Goal: Task Accomplishment & Management: Manage account settings

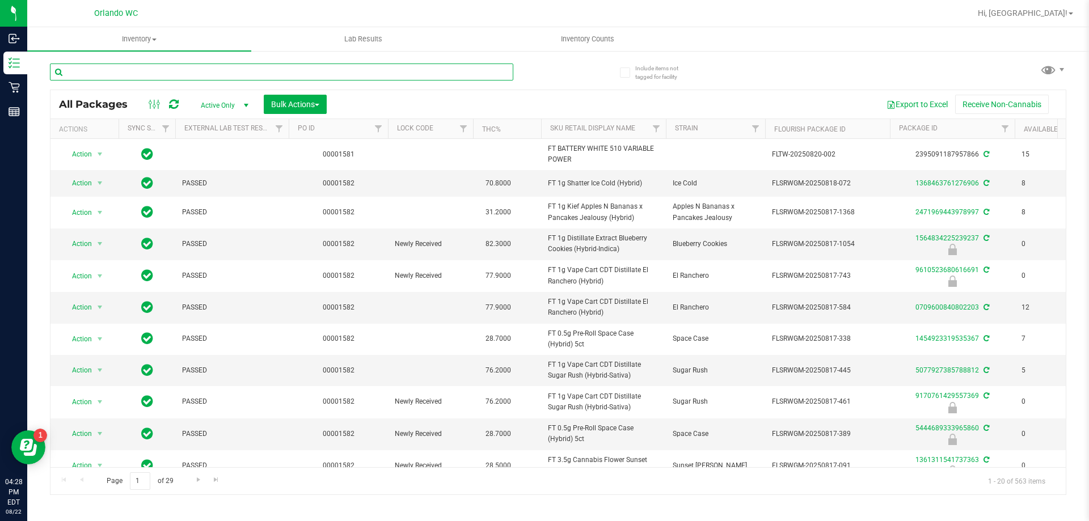
click at [345, 70] on input "text" at bounding box center [281, 72] width 463 height 17
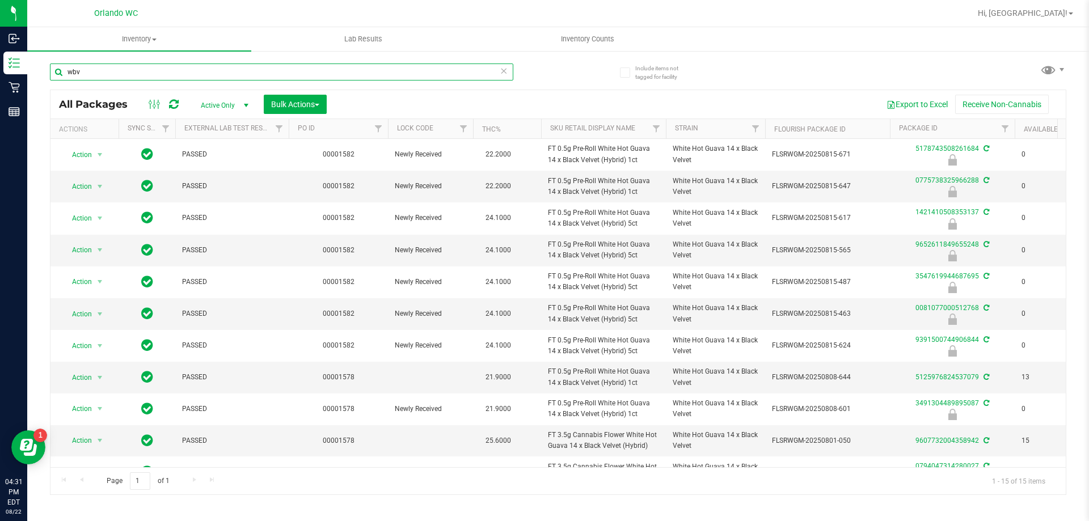
type input "wbv"
click at [500, 73] on icon at bounding box center [504, 71] width 8 height 14
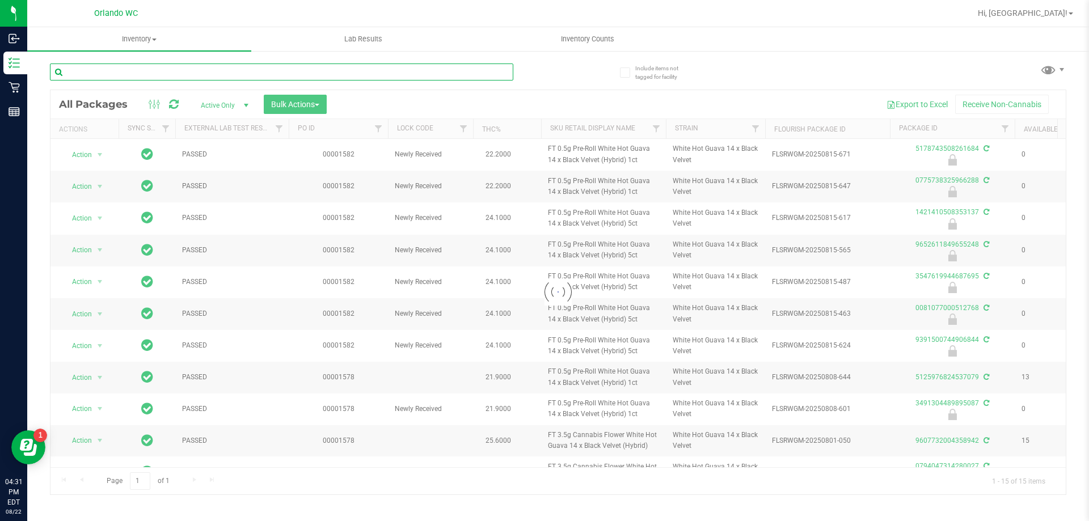
click at [463, 71] on input "text" at bounding box center [281, 72] width 463 height 17
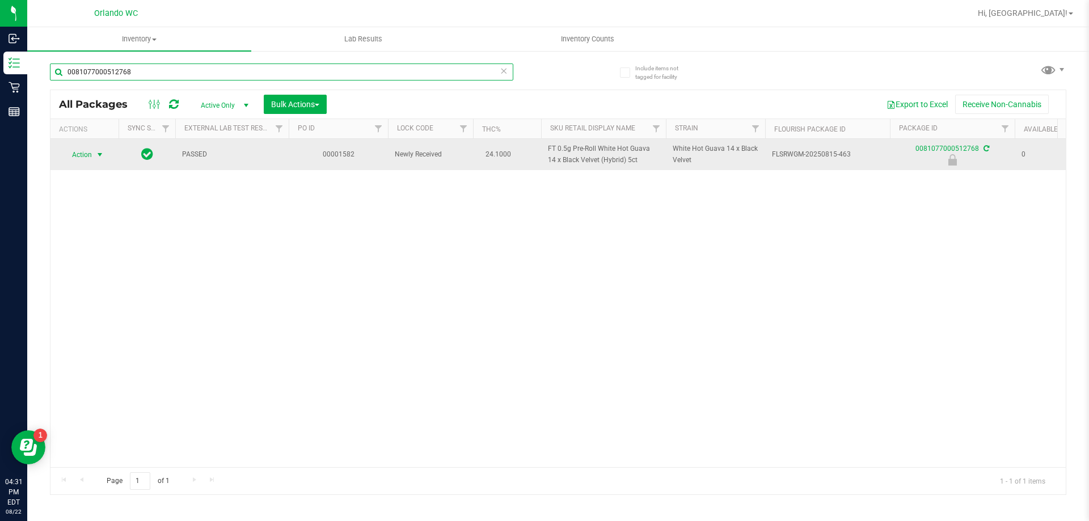
type input "0081077000512768"
click at [97, 158] on span "select" at bounding box center [99, 154] width 9 height 9
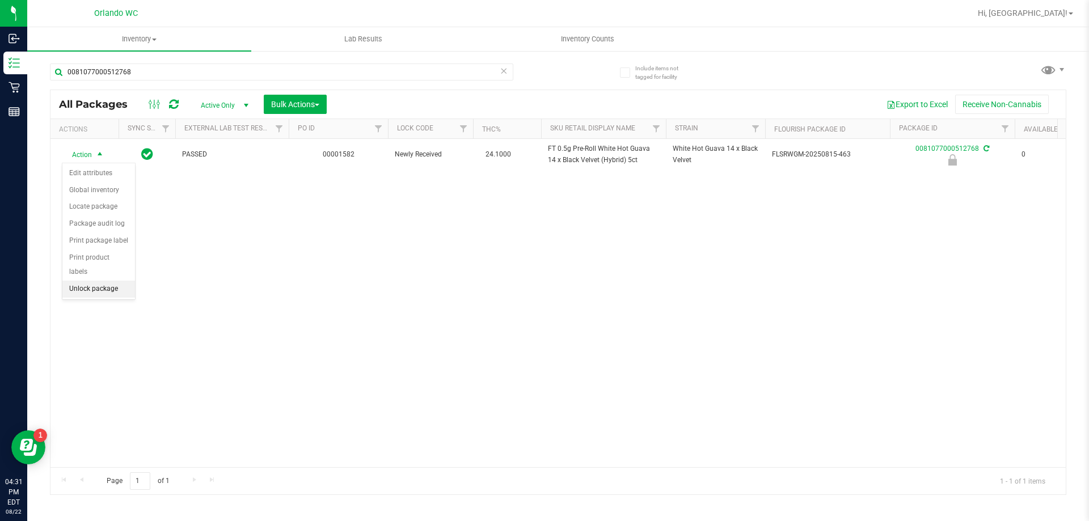
click at [82, 281] on li "Unlock package" at bounding box center [98, 289] width 73 height 17
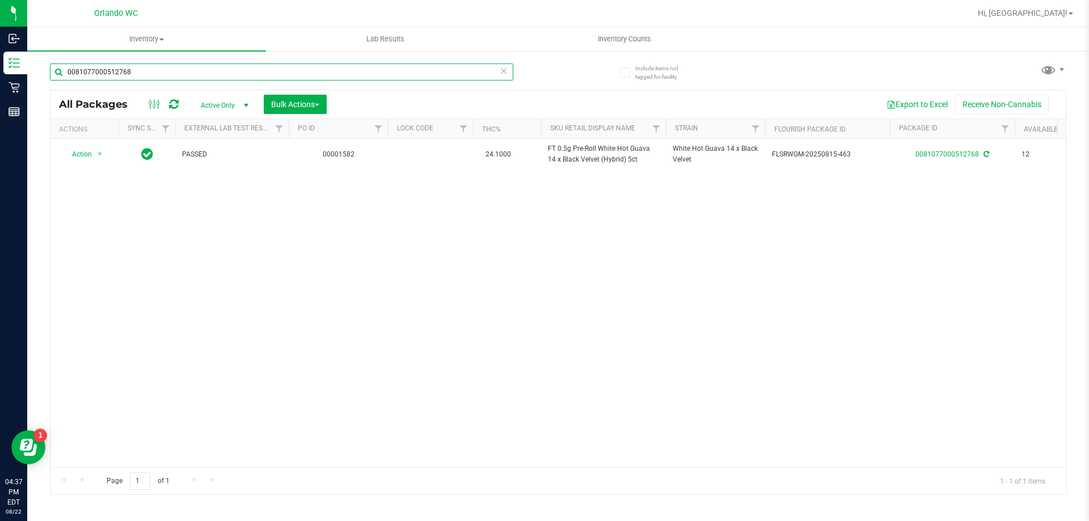
click at [113, 70] on input "0081077000512768" at bounding box center [281, 72] width 463 height 17
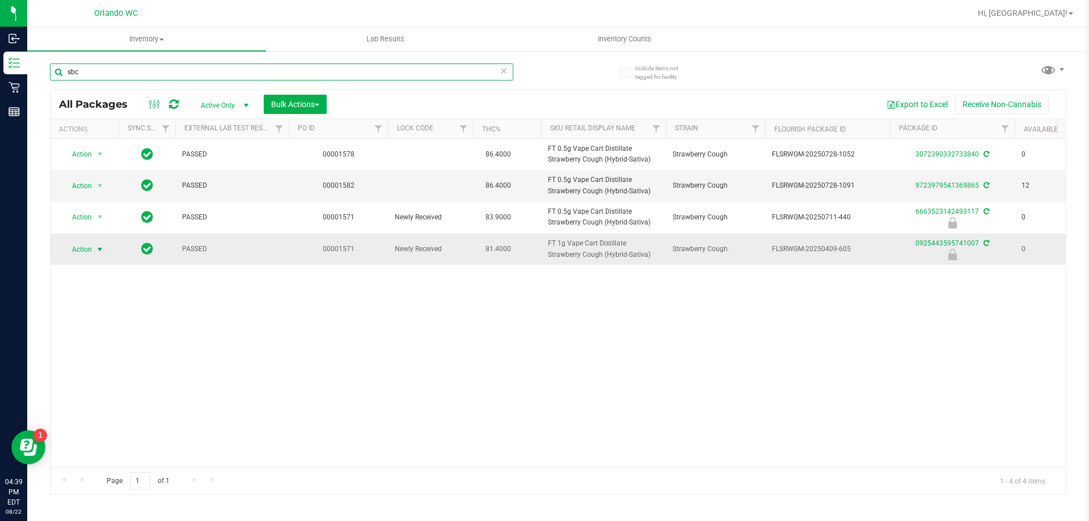
type input "sbc"
click at [93, 248] on span "select" at bounding box center [100, 250] width 14 height 16
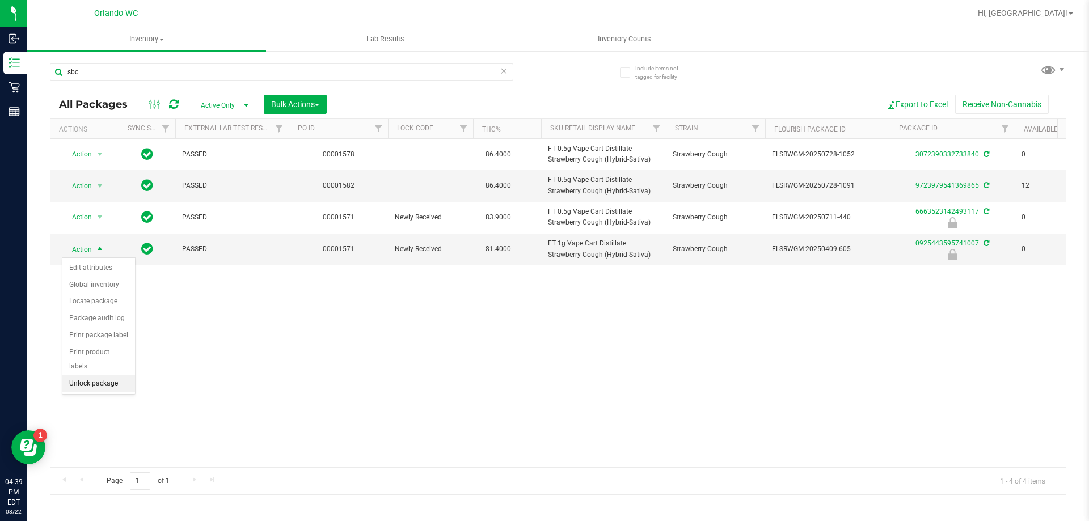
click at [85, 378] on ul "Edit attributes Global inventory Locate package Package audit log Print package…" at bounding box center [98, 326] width 73 height 133
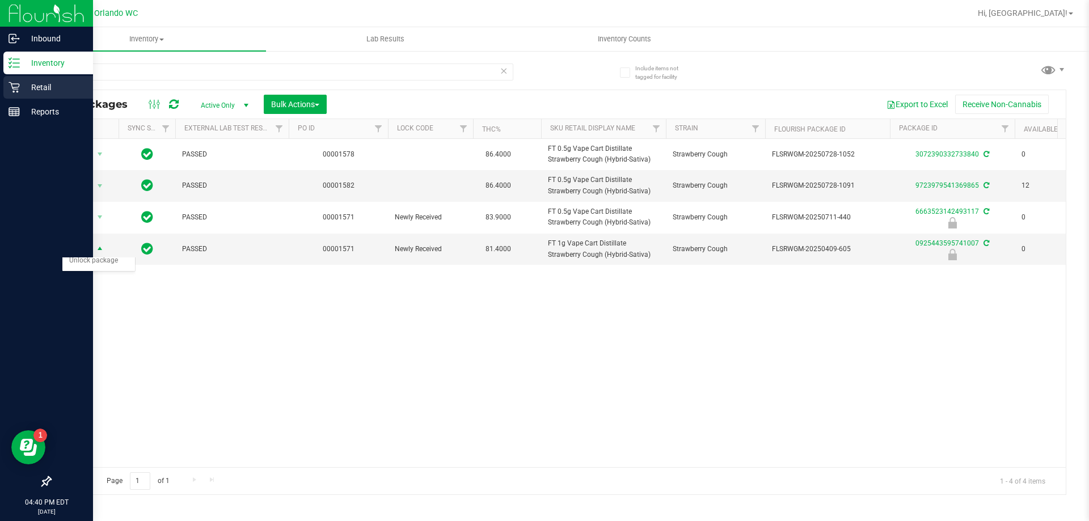
click at [17, 83] on icon at bounding box center [14, 87] width 11 height 11
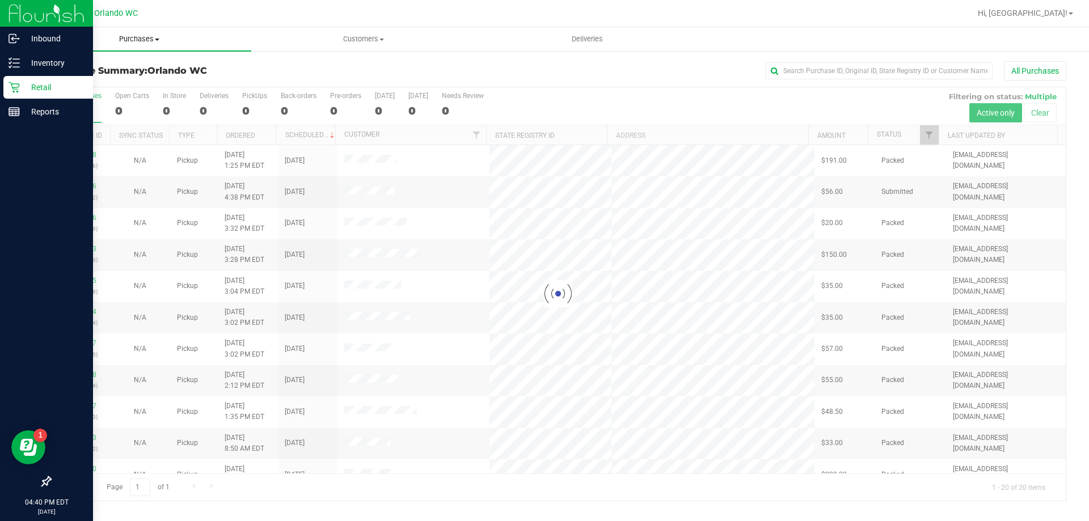
click at [149, 38] on span "Purchases" at bounding box center [139, 39] width 224 height 10
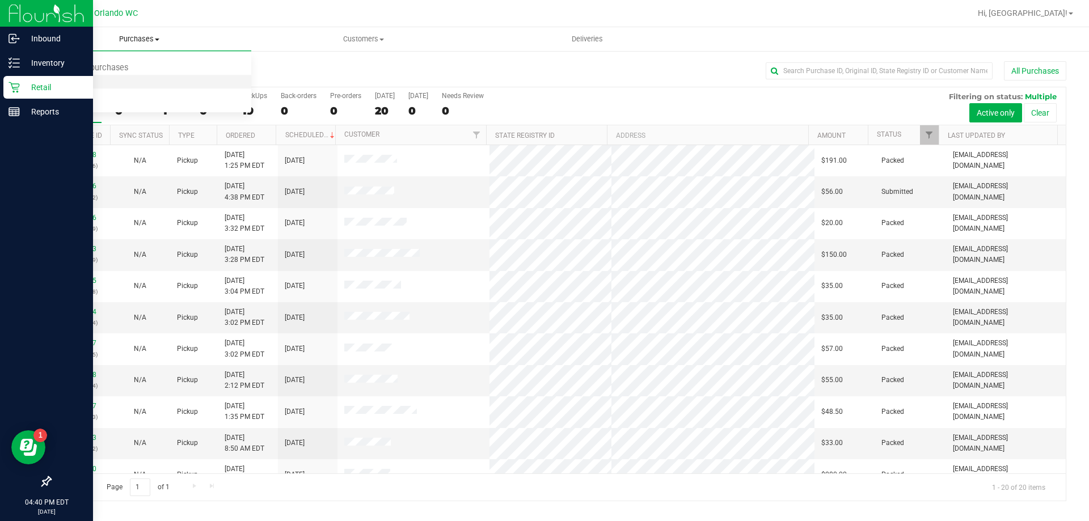
click at [94, 82] on span "Fulfillment" at bounding box center [62, 82] width 70 height 10
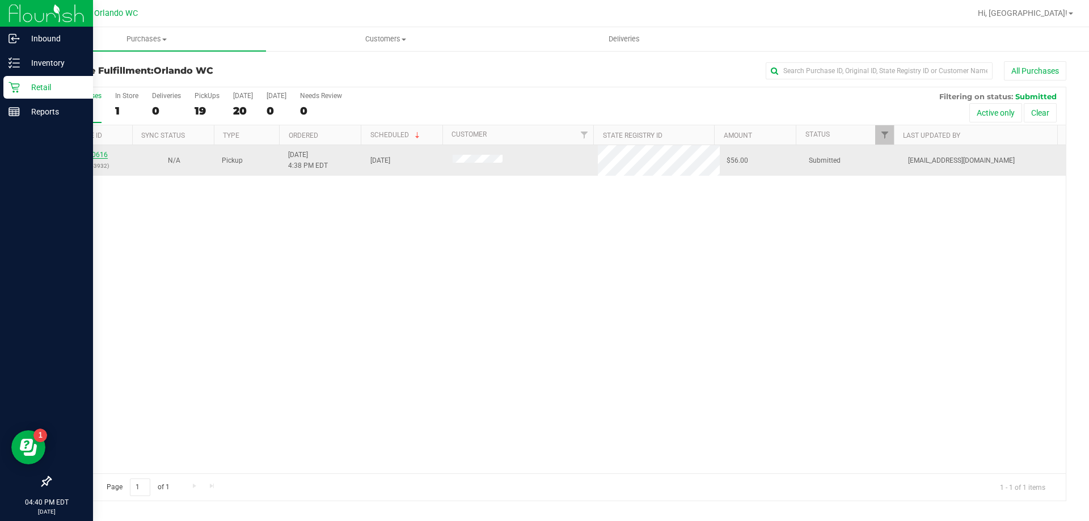
click at [98, 154] on link "11830616" at bounding box center [92, 155] width 32 height 8
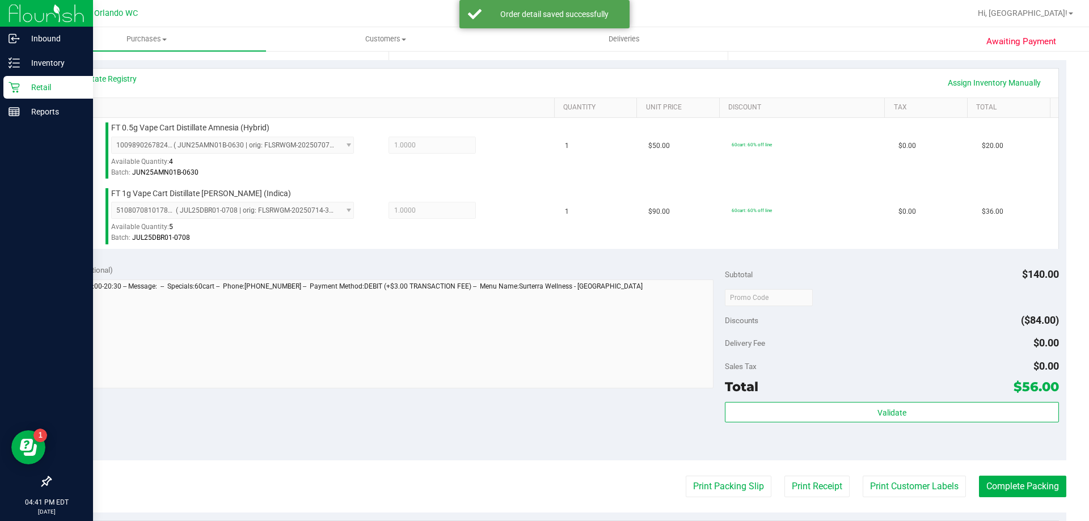
scroll to position [248, 0]
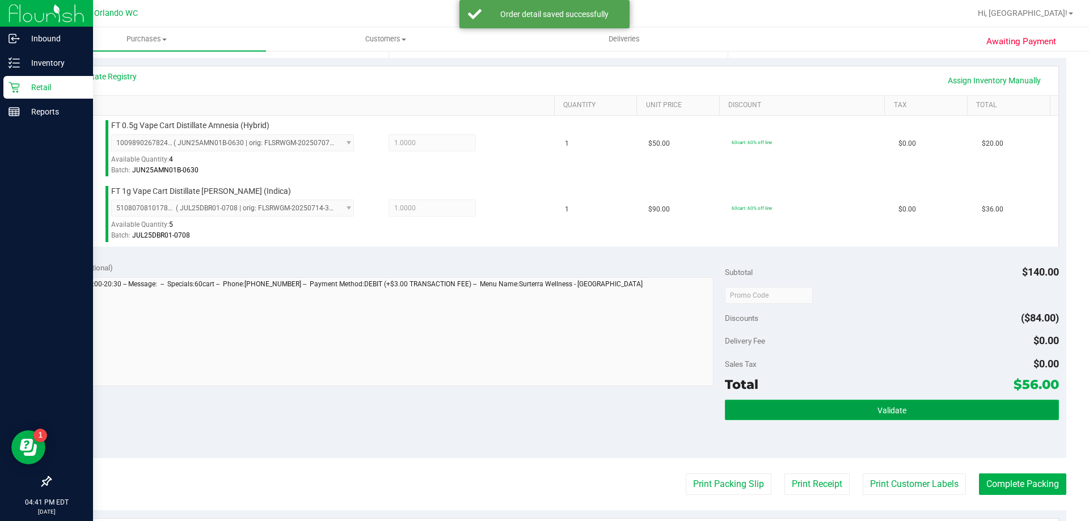
click at [868, 417] on button "Validate" at bounding box center [892, 410] width 334 height 20
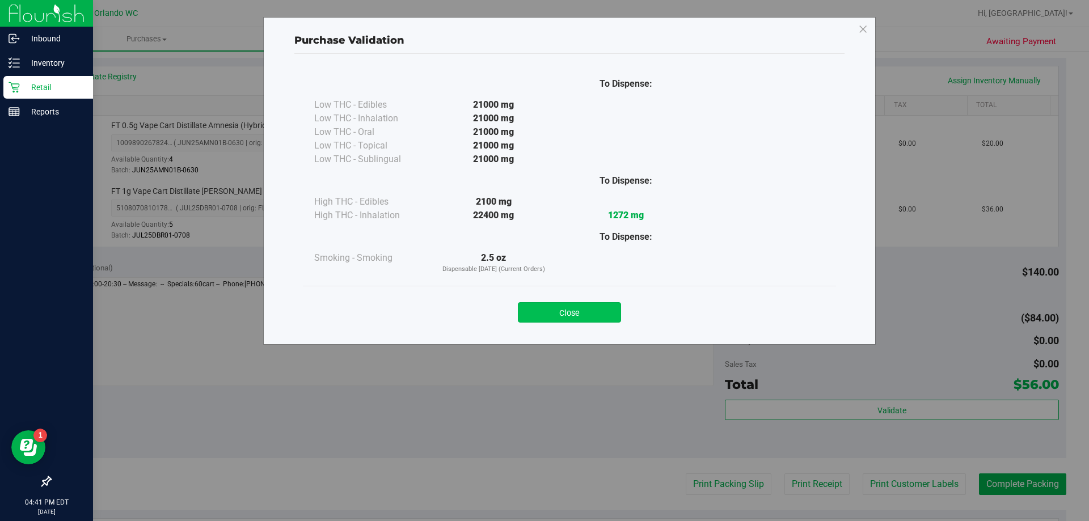
click at [565, 303] on button "Close" at bounding box center [569, 312] width 103 height 20
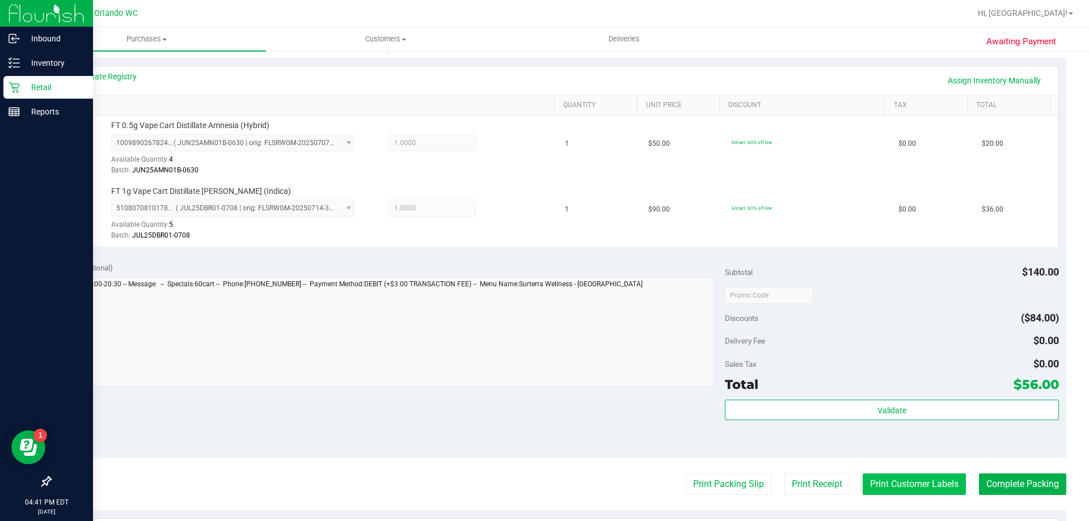
click at [910, 480] on button "Print Customer Labels" at bounding box center [914, 485] width 103 height 22
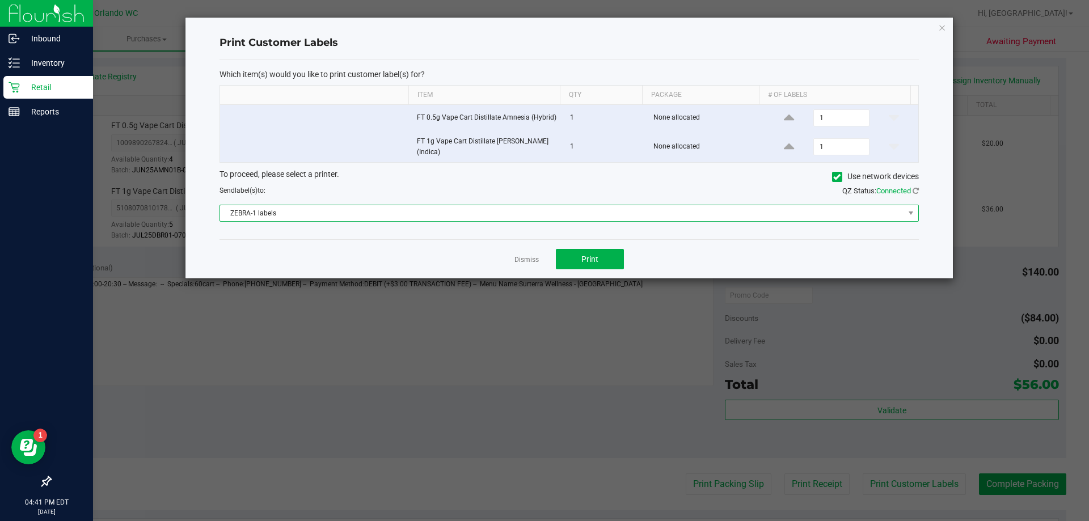
click at [522, 219] on span "ZEBRA-1 labels" at bounding box center [562, 213] width 684 height 16
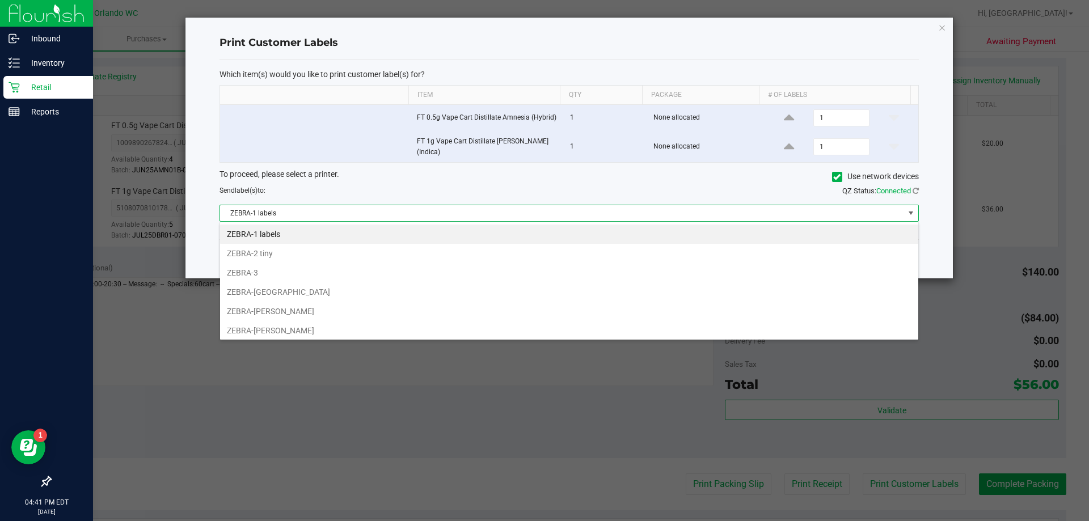
scroll to position [17, 699]
click at [301, 332] on li "ZEBRA-[PERSON_NAME]" at bounding box center [569, 330] width 698 height 19
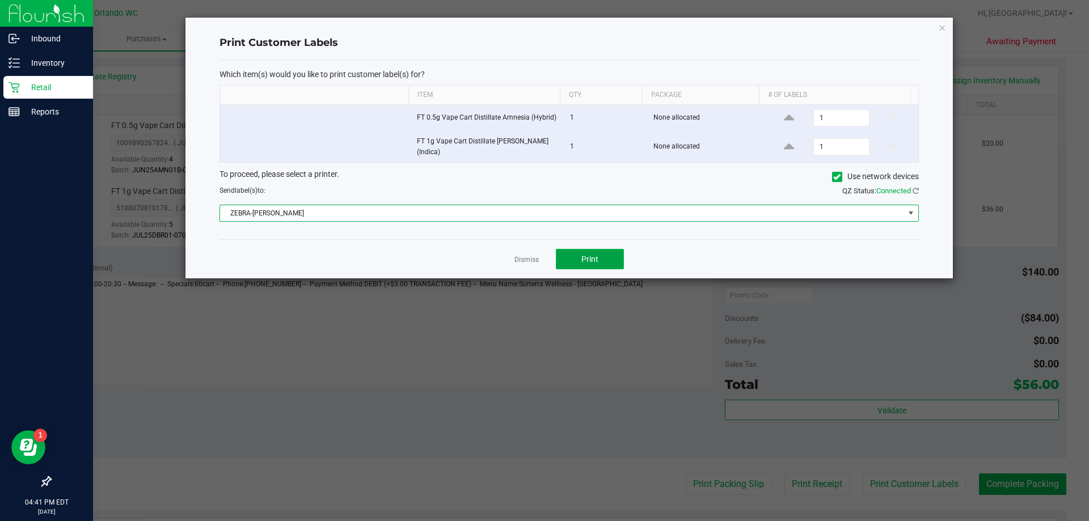
click at [593, 259] on span "Print" at bounding box center [589, 259] width 17 height 9
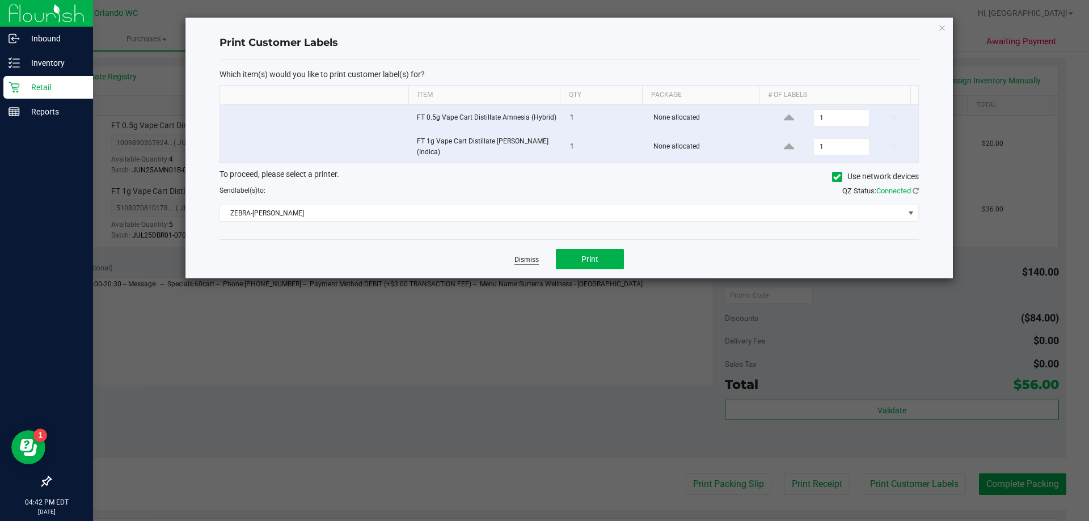
click at [523, 260] on link "Dismiss" at bounding box center [526, 260] width 24 height 10
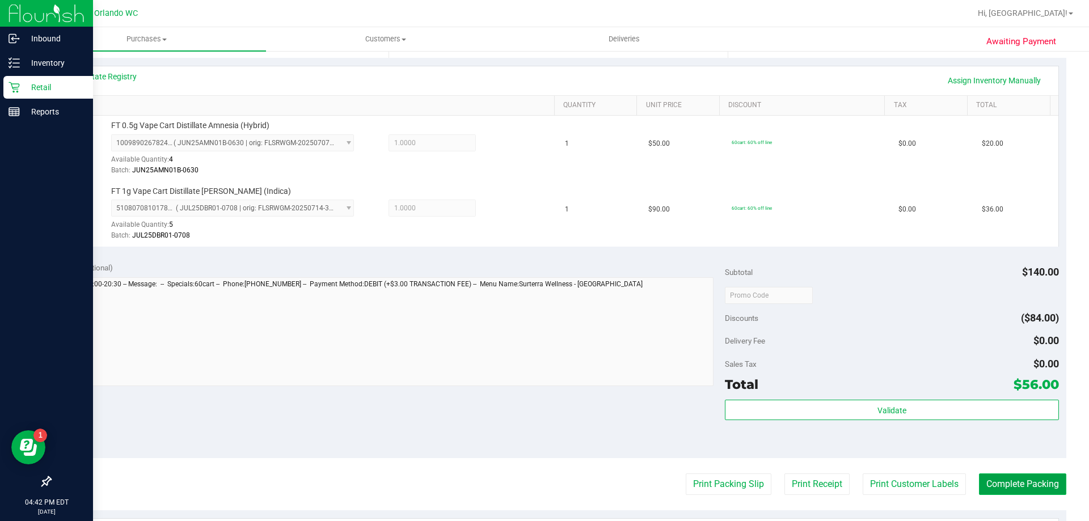
click at [1018, 492] on button "Complete Packing" at bounding box center [1022, 485] width 87 height 22
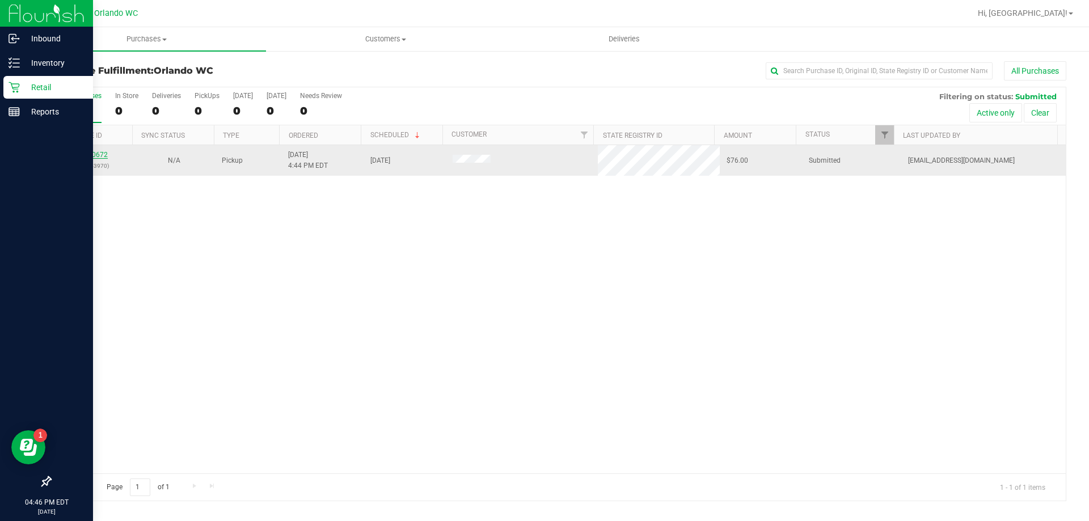
click at [83, 151] on link "11830672" at bounding box center [92, 155] width 32 height 8
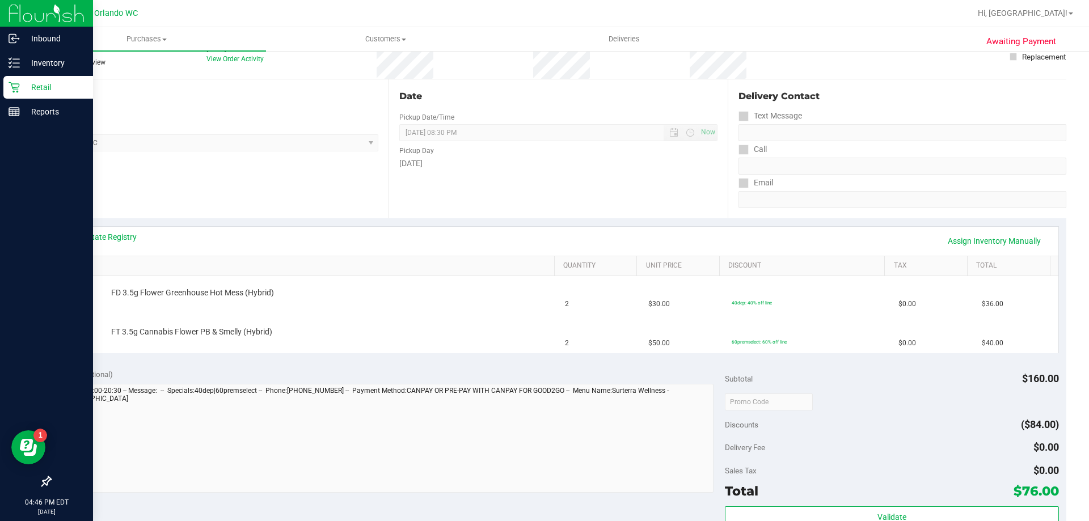
scroll to position [113, 0]
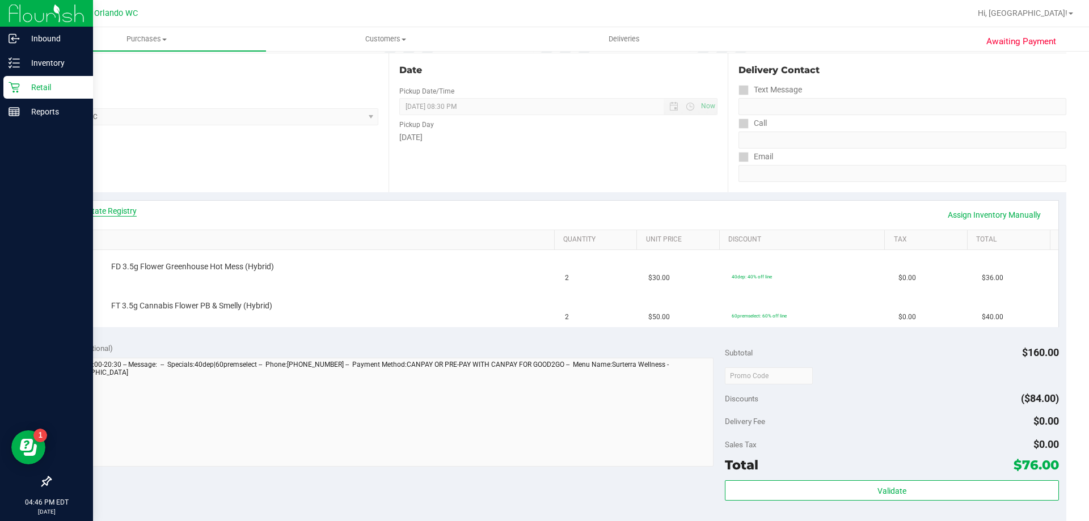
click at [124, 211] on link "View State Registry" at bounding box center [103, 210] width 68 height 11
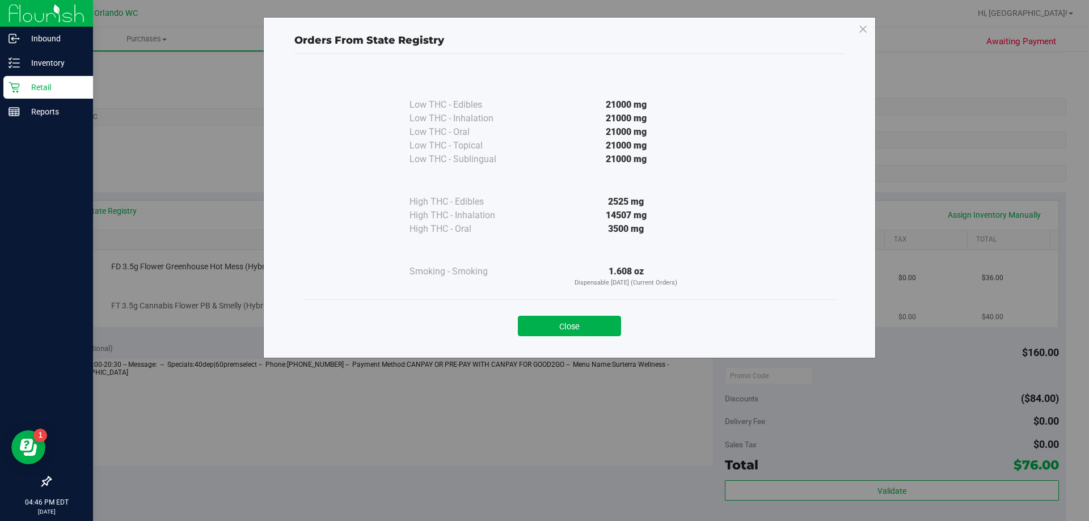
drag, startPoint x: 612, startPoint y: 335, endPoint x: 615, endPoint y: 323, distance: 12.2
click at [611, 326] on button "Close" at bounding box center [569, 326] width 103 height 20
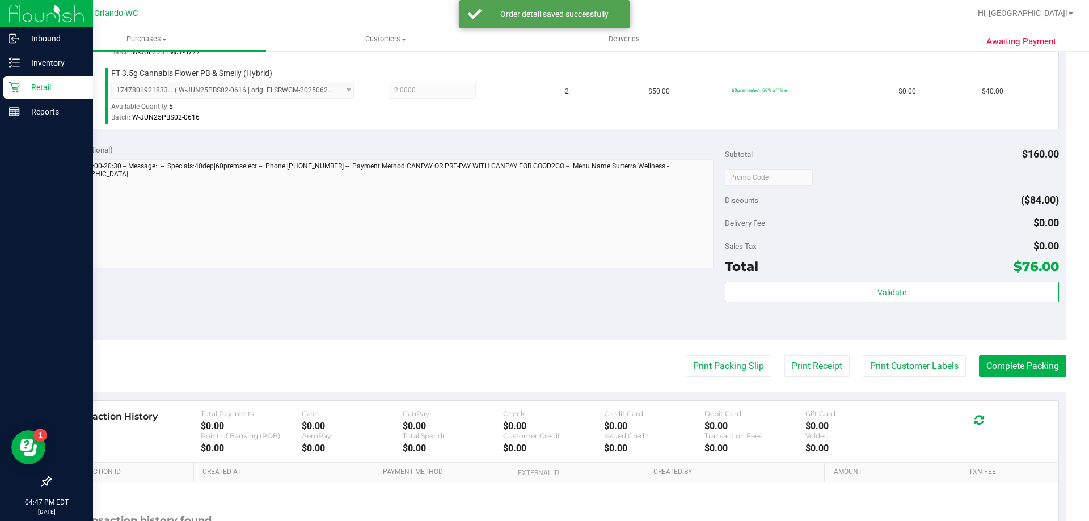
scroll to position [364, 0]
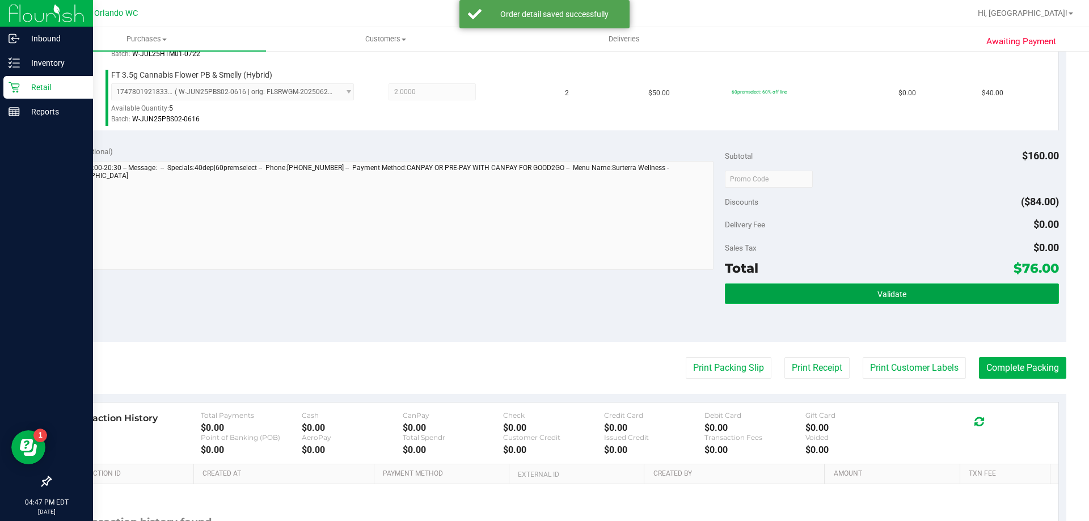
click at [761, 293] on button "Validate" at bounding box center [892, 294] width 334 height 20
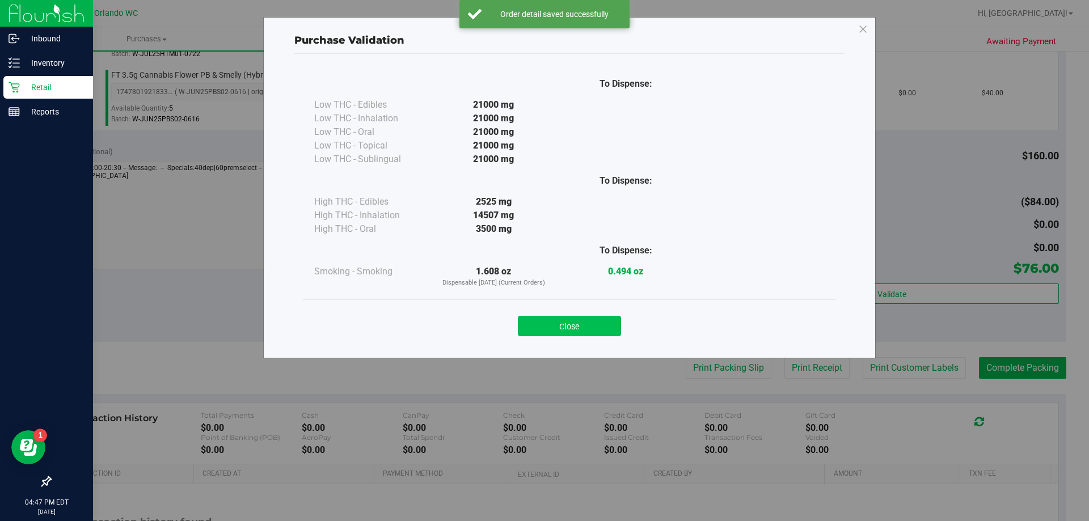
click at [579, 326] on button "Close" at bounding box center [569, 326] width 103 height 20
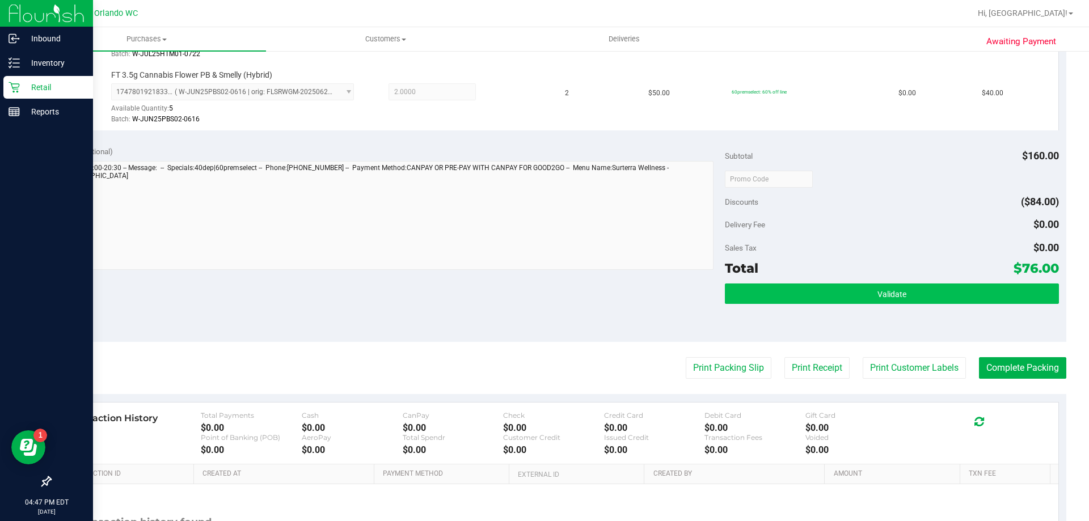
drag, startPoint x: 824, startPoint y: 278, endPoint x: 817, endPoint y: 301, distance: 23.7
click at [822, 287] on div "Subtotal $160.00 Discounts ($84.00) Delivery Fee $0.00 Sales Tax $0.00 Total $7…" at bounding box center [892, 240] width 334 height 189
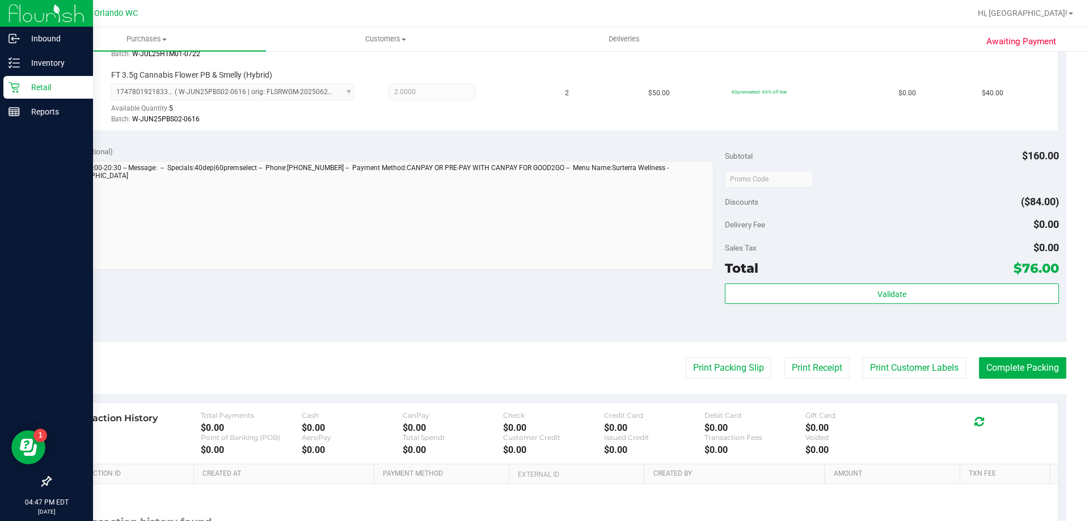
click at [815, 304] on div "Validate" at bounding box center [892, 295] width 334 height 22
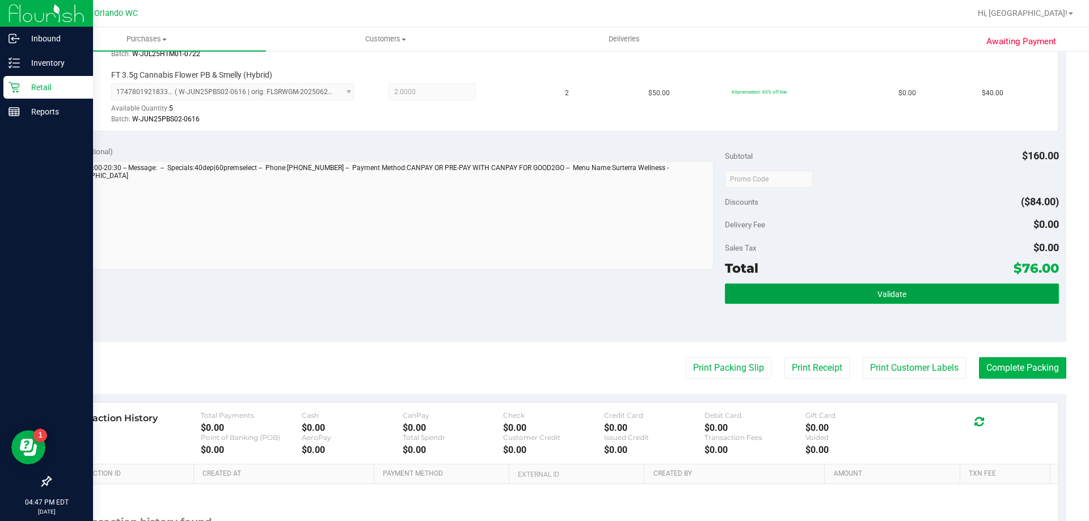
click at [807, 297] on button "Validate" at bounding box center [892, 294] width 334 height 20
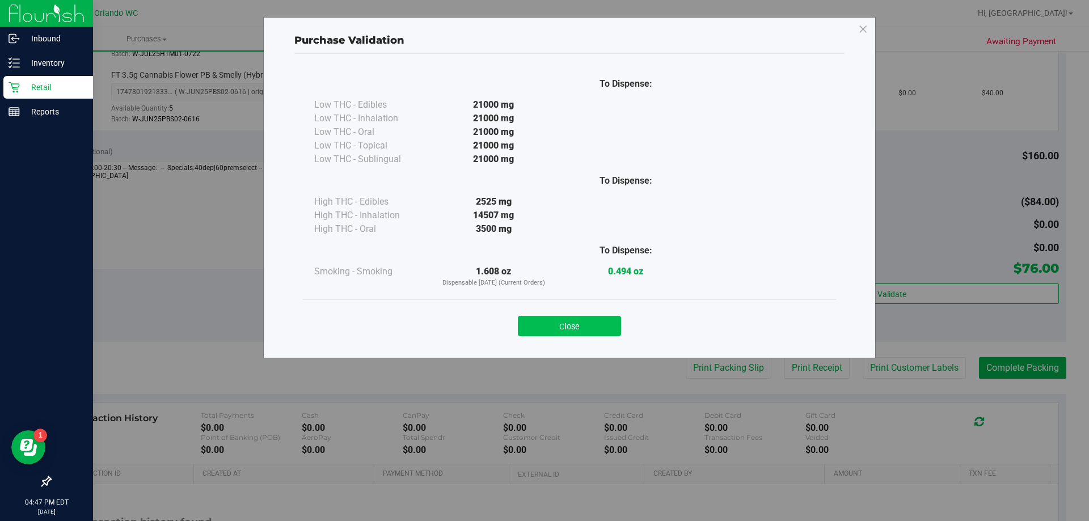
click at [543, 327] on button "Close" at bounding box center [569, 326] width 103 height 20
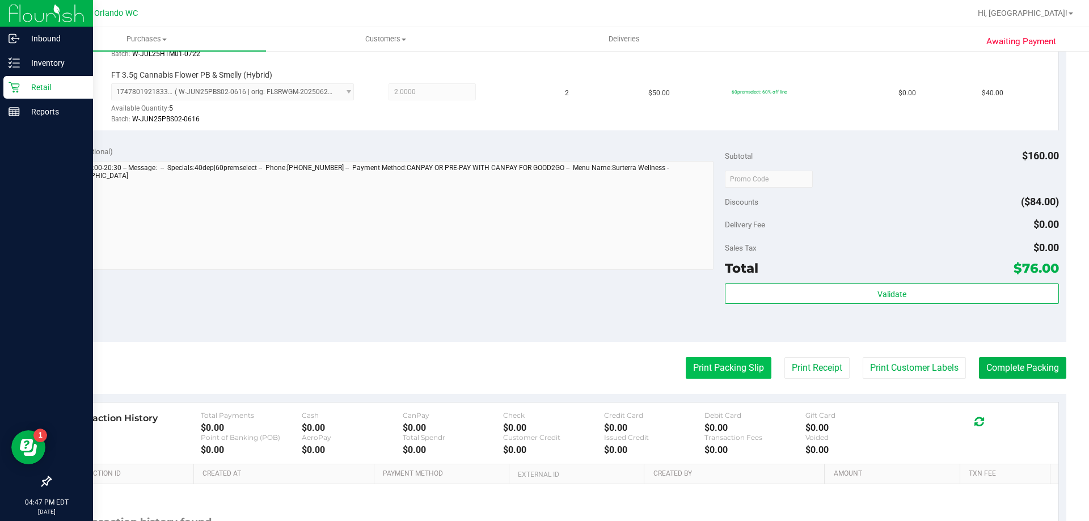
click at [724, 366] on button "Print Packing Slip" at bounding box center [729, 368] width 86 height 22
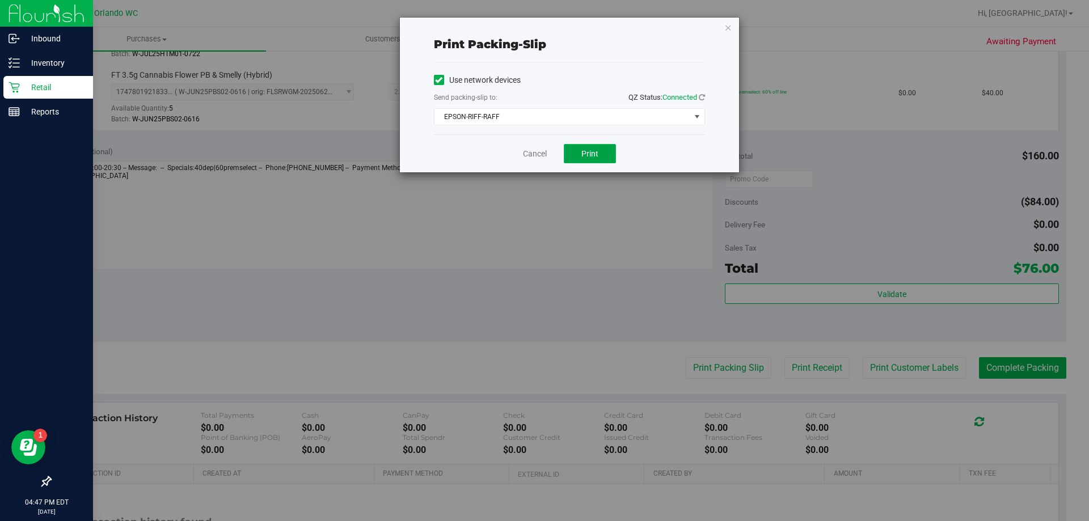
click at [595, 153] on span "Print" at bounding box center [589, 153] width 17 height 9
click at [526, 154] on link "Cancel" at bounding box center [535, 154] width 24 height 12
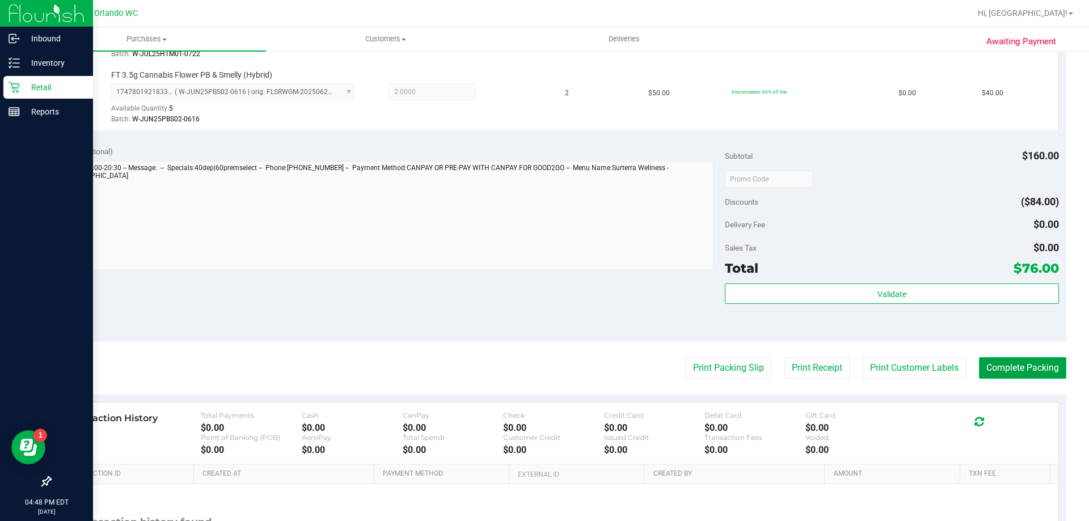
click at [1027, 372] on button "Complete Packing" at bounding box center [1022, 368] width 87 height 22
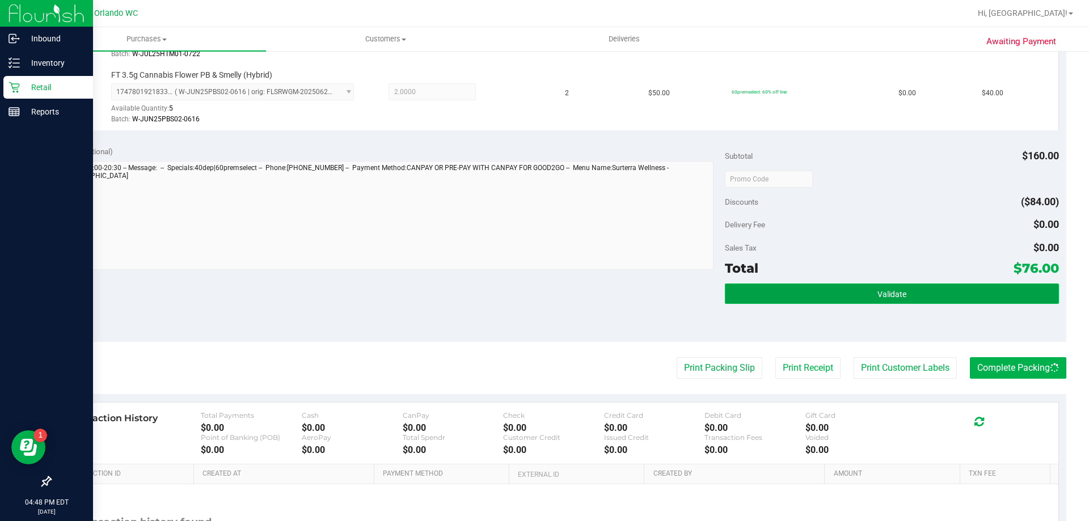
click at [911, 302] on button "Validate" at bounding box center [892, 294] width 334 height 20
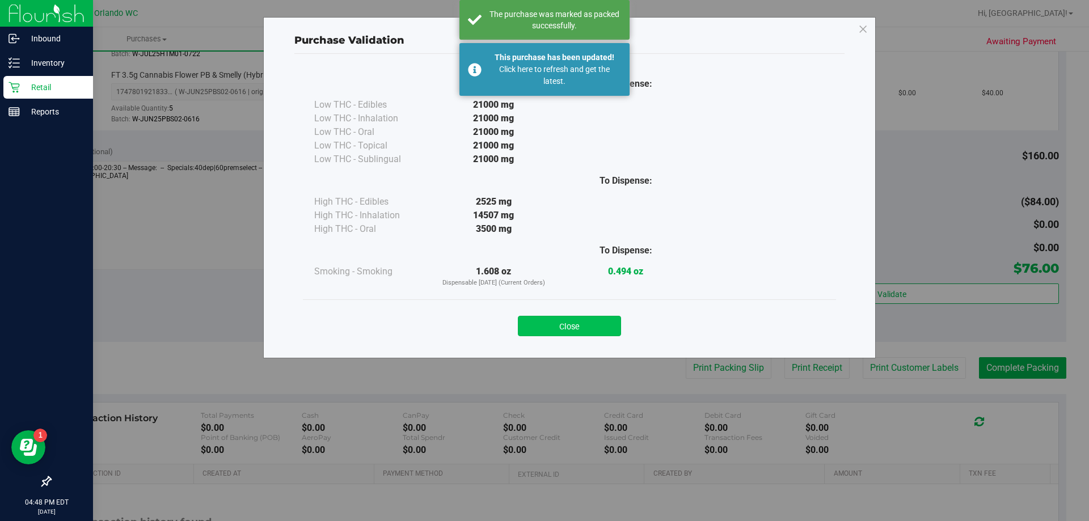
click at [552, 324] on button "Close" at bounding box center [569, 326] width 103 height 20
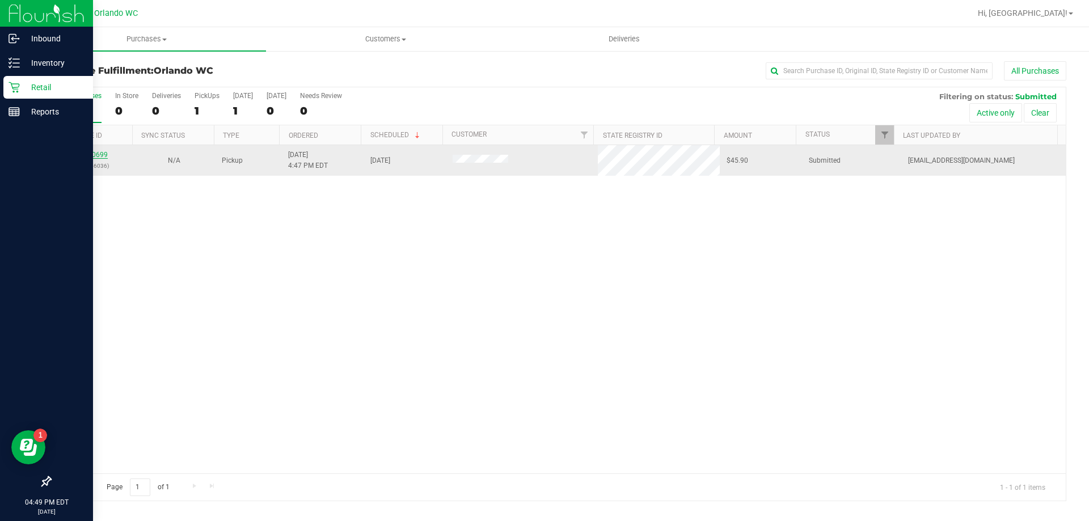
click at [82, 158] on link "11830699" at bounding box center [92, 155] width 32 height 8
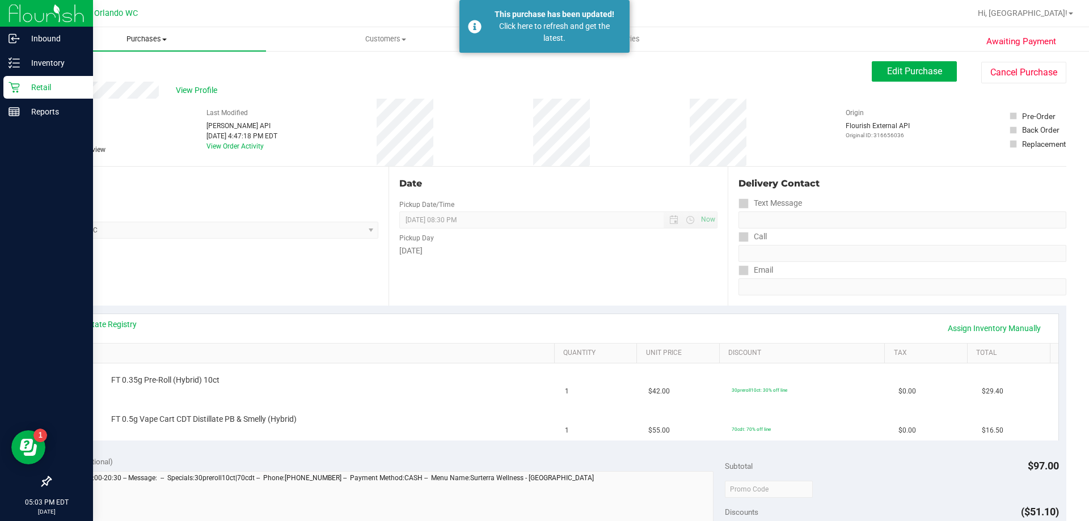
click at [155, 38] on span "Purchases" at bounding box center [146, 39] width 239 height 10
click at [113, 85] on li "Fulfillment" at bounding box center [146, 82] width 239 height 14
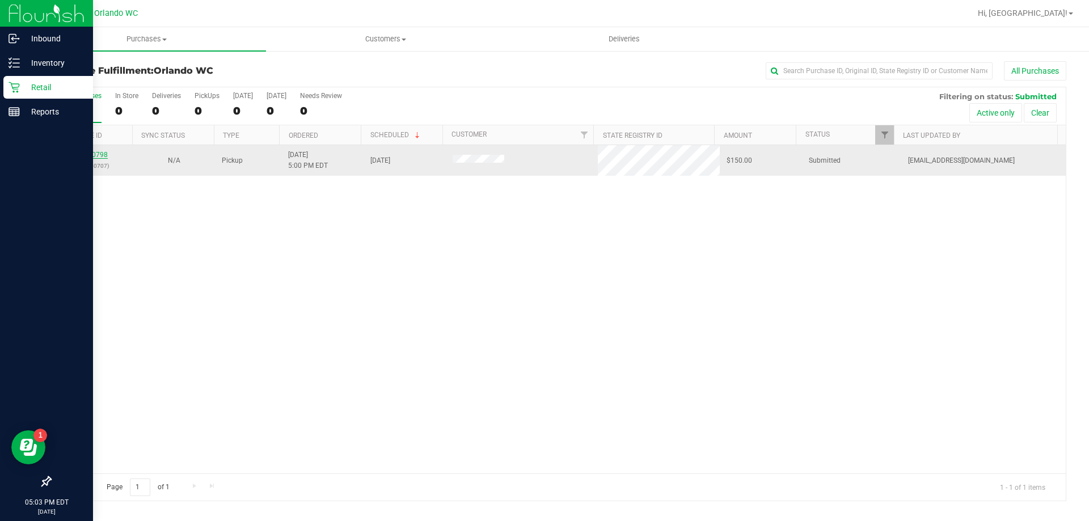
click at [98, 154] on link "11830798" at bounding box center [92, 155] width 32 height 8
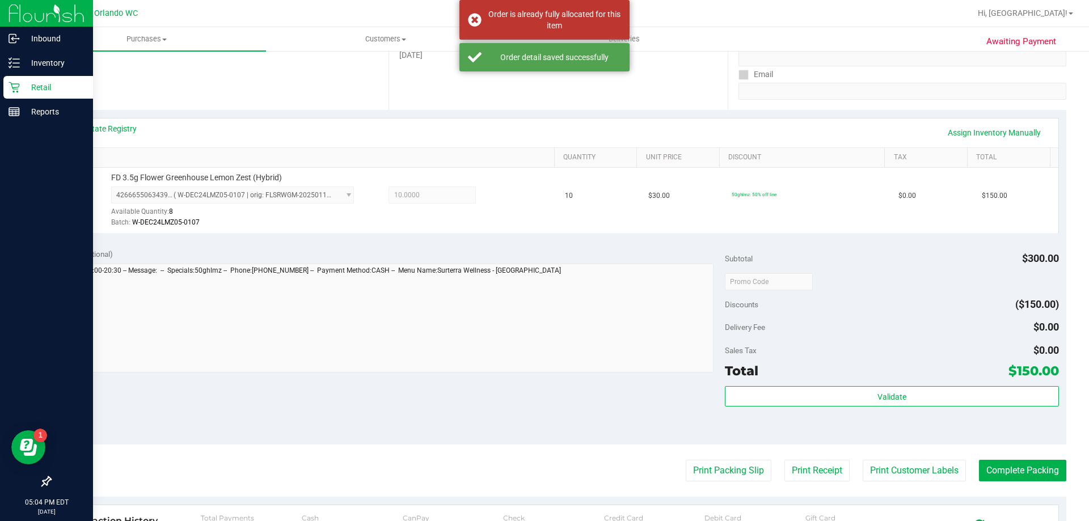
scroll to position [284, 0]
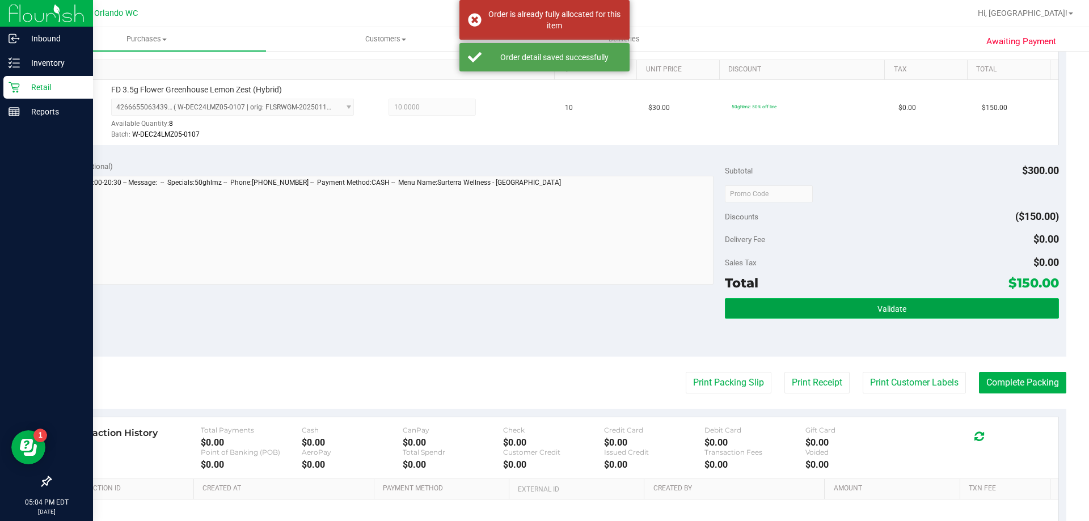
click at [854, 313] on button "Validate" at bounding box center [892, 308] width 334 height 20
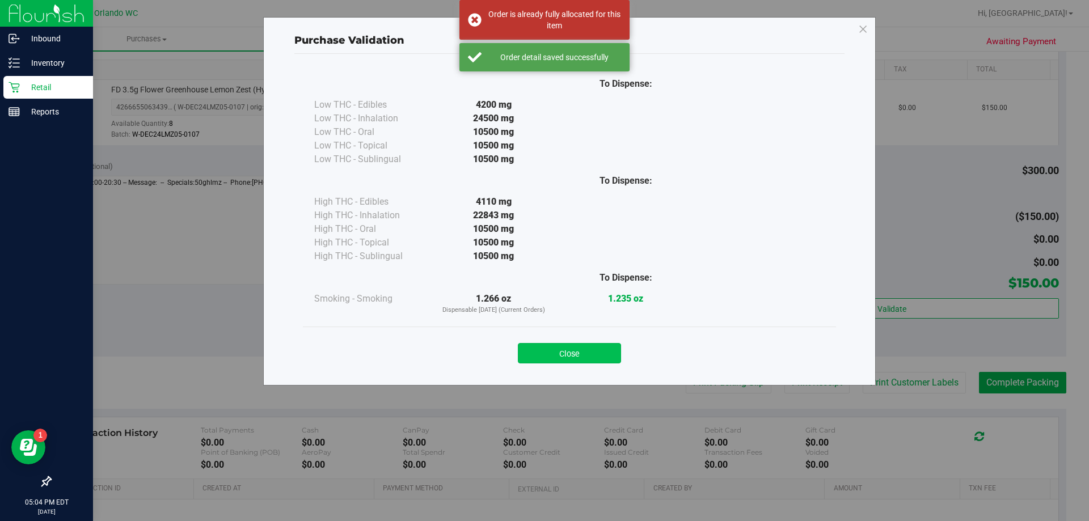
click at [584, 356] on button "Close" at bounding box center [569, 353] width 103 height 20
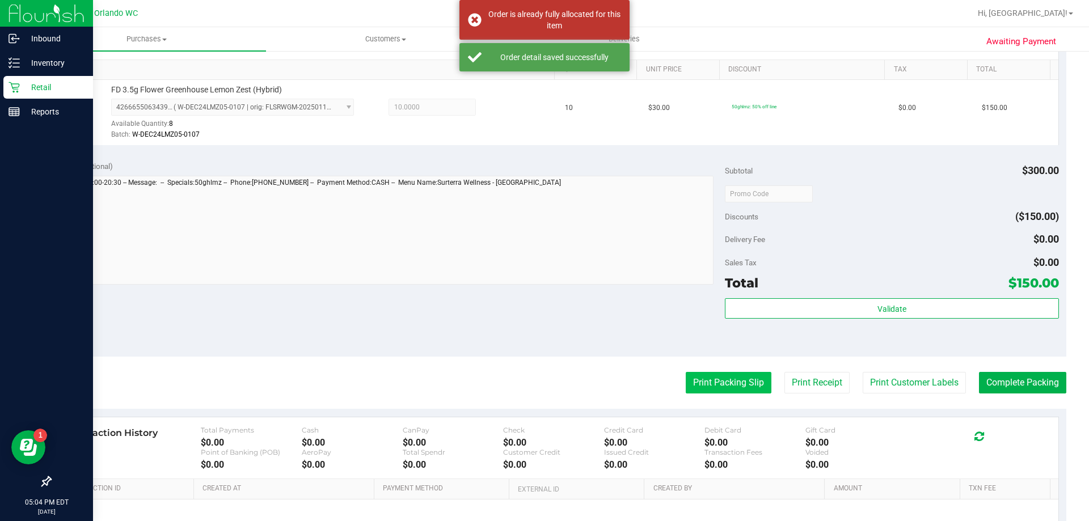
click at [737, 388] on button "Print Packing Slip" at bounding box center [729, 383] width 86 height 22
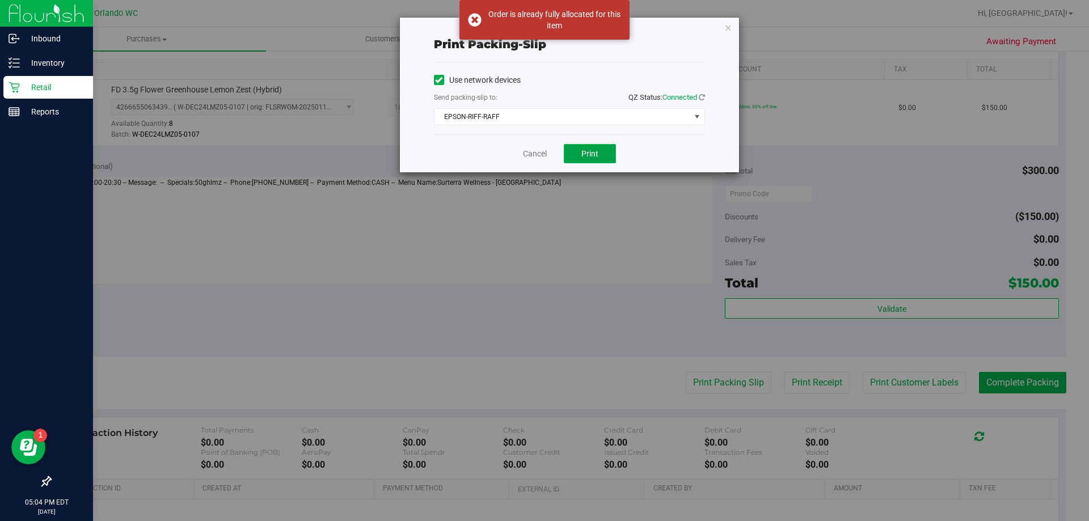
click at [602, 154] on button "Print" at bounding box center [590, 153] width 52 height 19
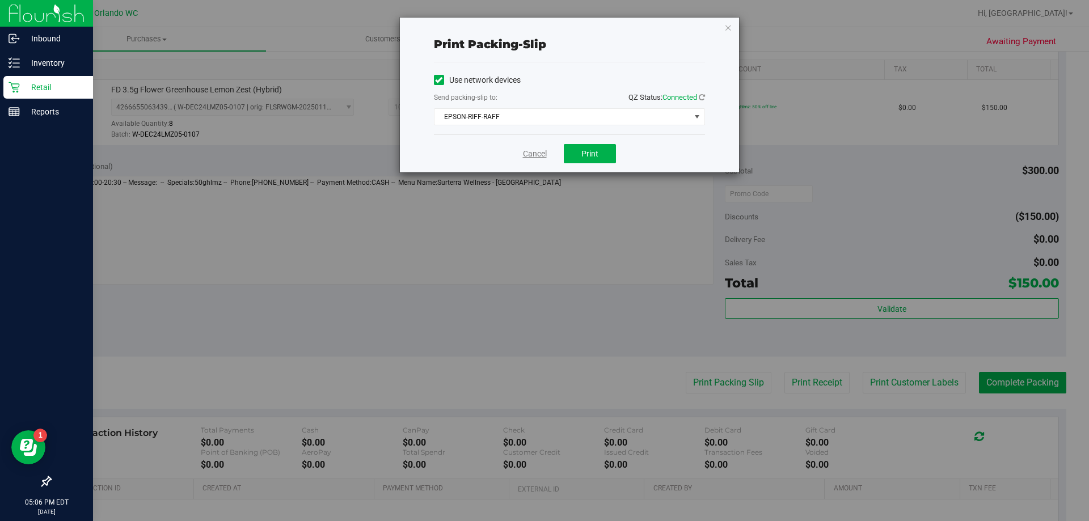
click at [527, 159] on link "Cancel" at bounding box center [535, 154] width 24 height 12
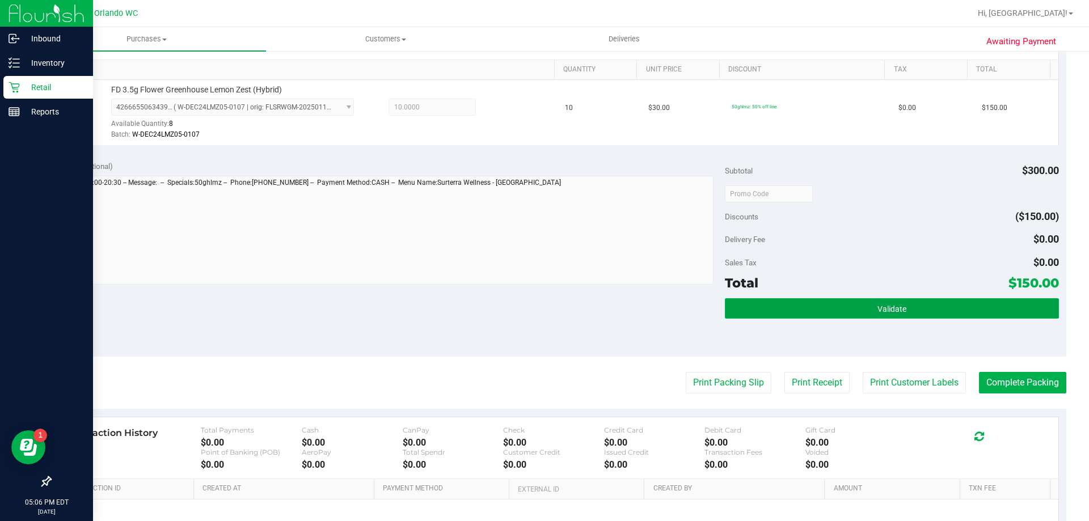
click at [858, 299] on button "Validate" at bounding box center [892, 308] width 334 height 20
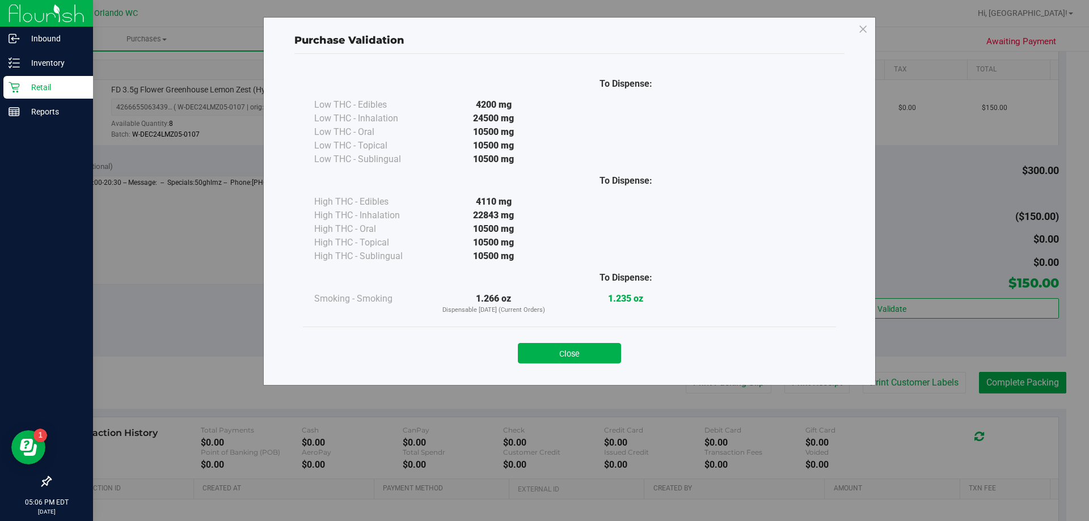
drag, startPoint x: 590, startPoint y: 352, endPoint x: 812, endPoint y: 395, distance: 226.0
click at [589, 351] on button "Close" at bounding box center [569, 353] width 103 height 20
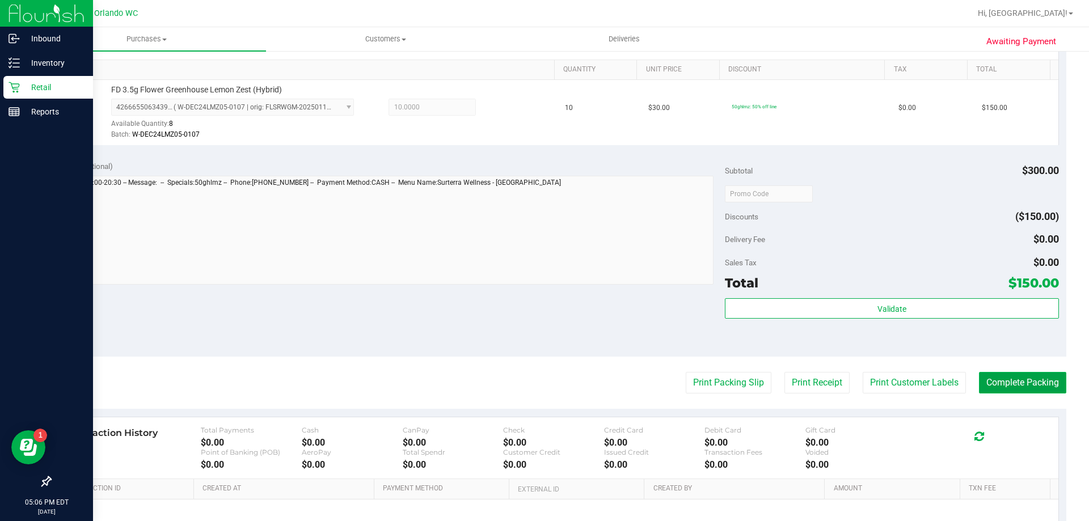
click at [1037, 388] on button "Complete Packing" at bounding box center [1022, 383] width 87 height 22
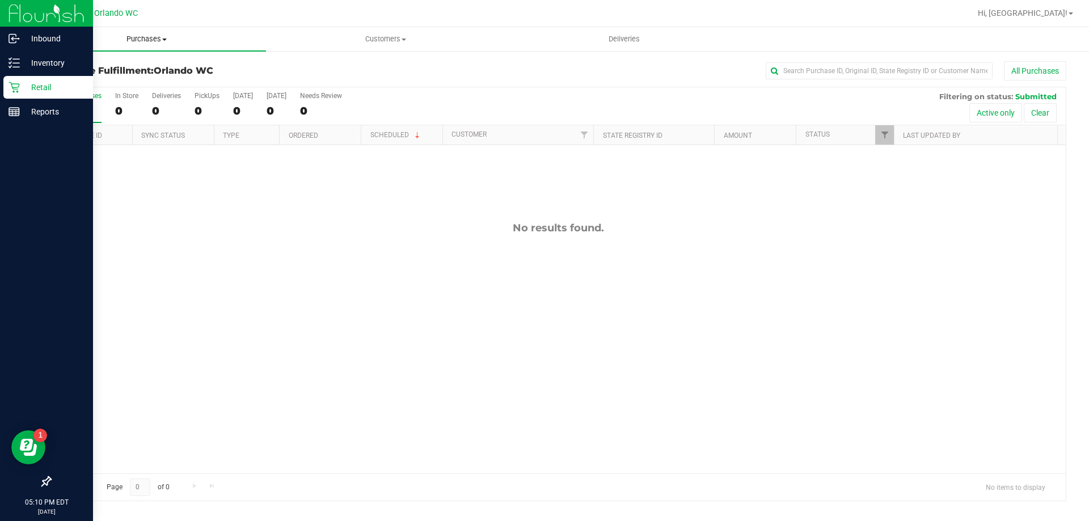
click at [146, 39] on span "Purchases" at bounding box center [146, 39] width 239 height 10
click at [14, 65] on icon at bounding box center [14, 62] width 11 height 11
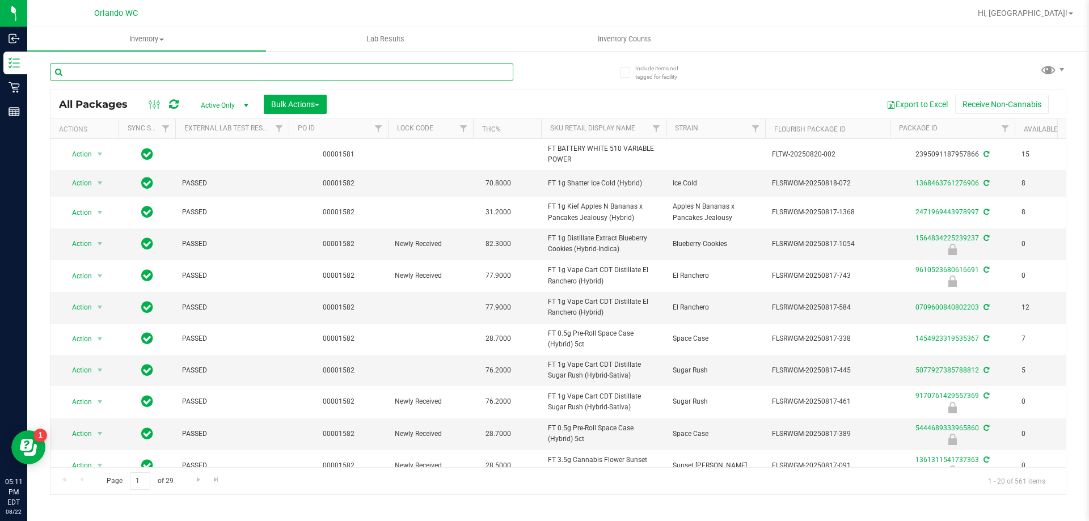
click at [249, 74] on input "text" at bounding box center [281, 72] width 463 height 17
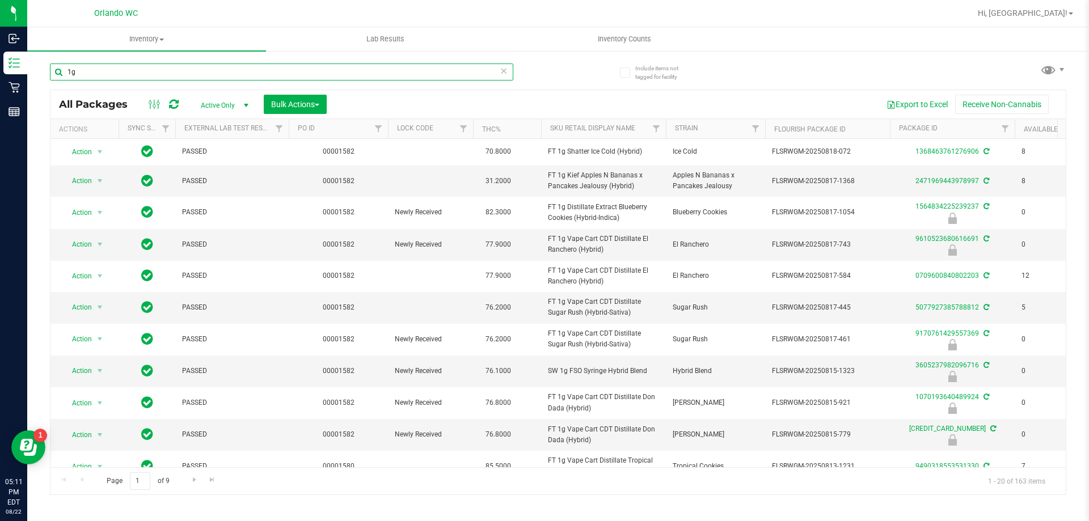
type input "1g"
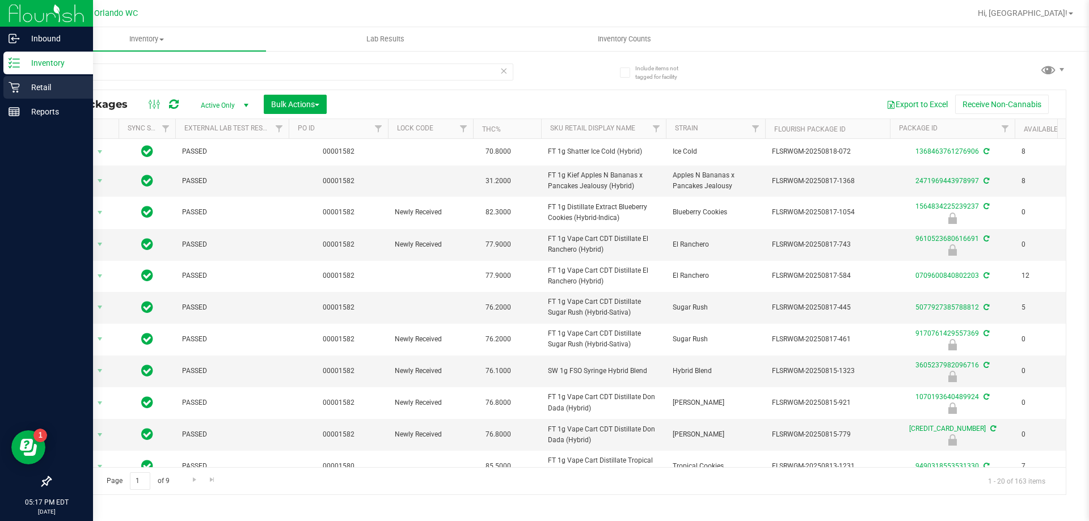
click at [17, 91] on icon at bounding box center [14, 87] width 11 height 11
